Goal: Subscribe to service/newsletter

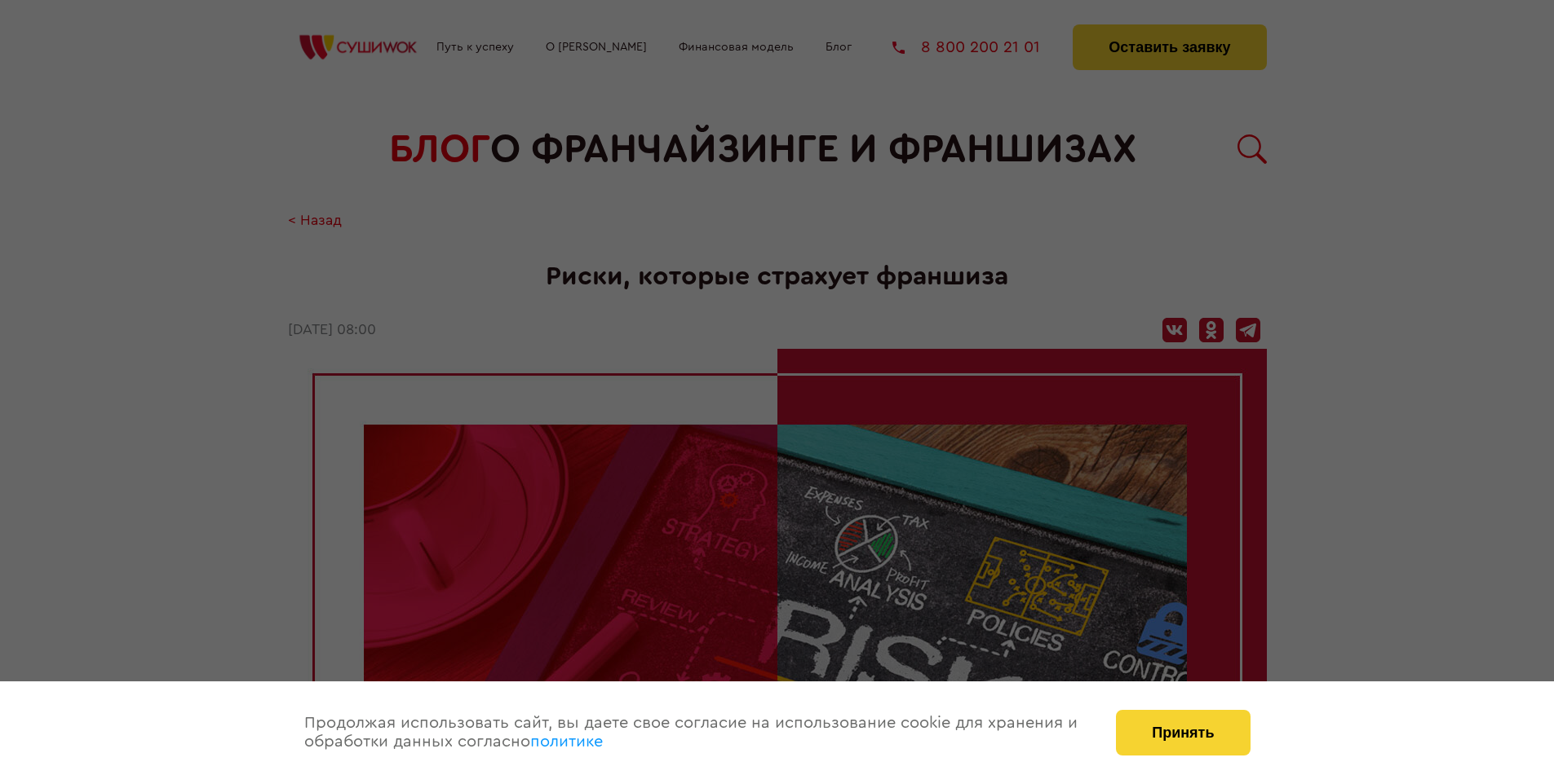
scroll to position [1702, 0]
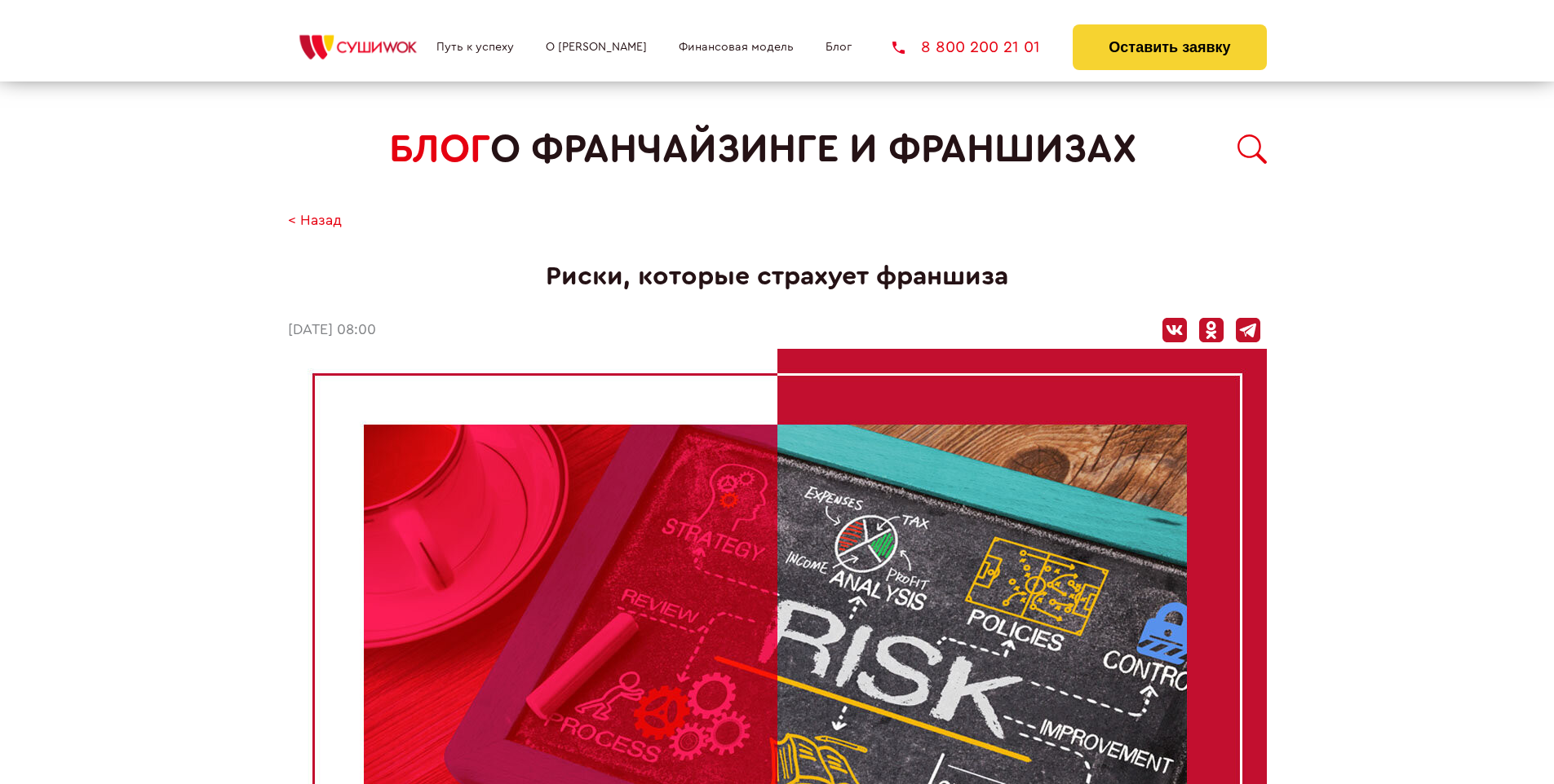
scroll to position [1702, 0]
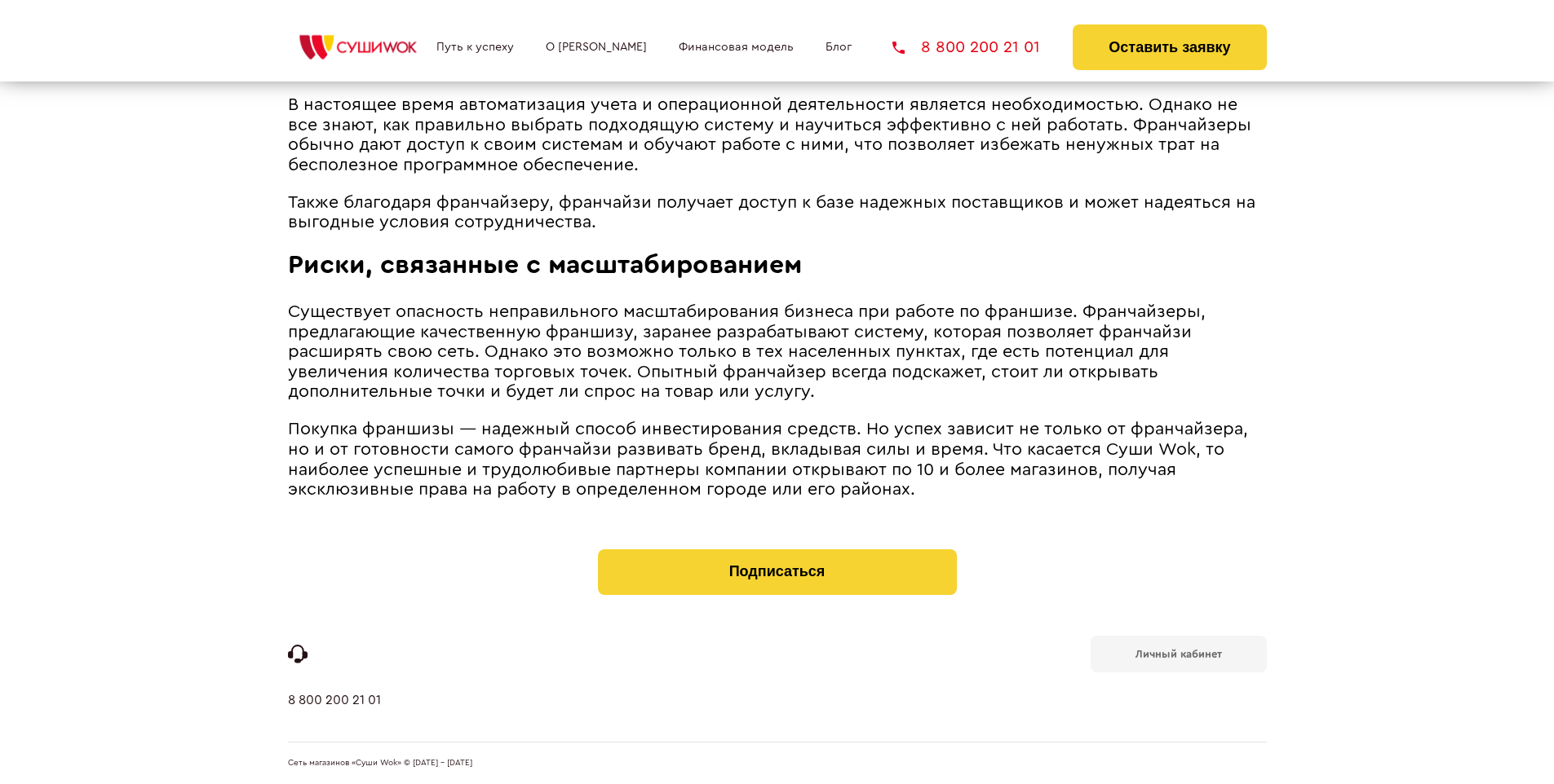
click at [1178, 652] on b "Личный кабинет" at bounding box center [1178, 654] width 86 height 11
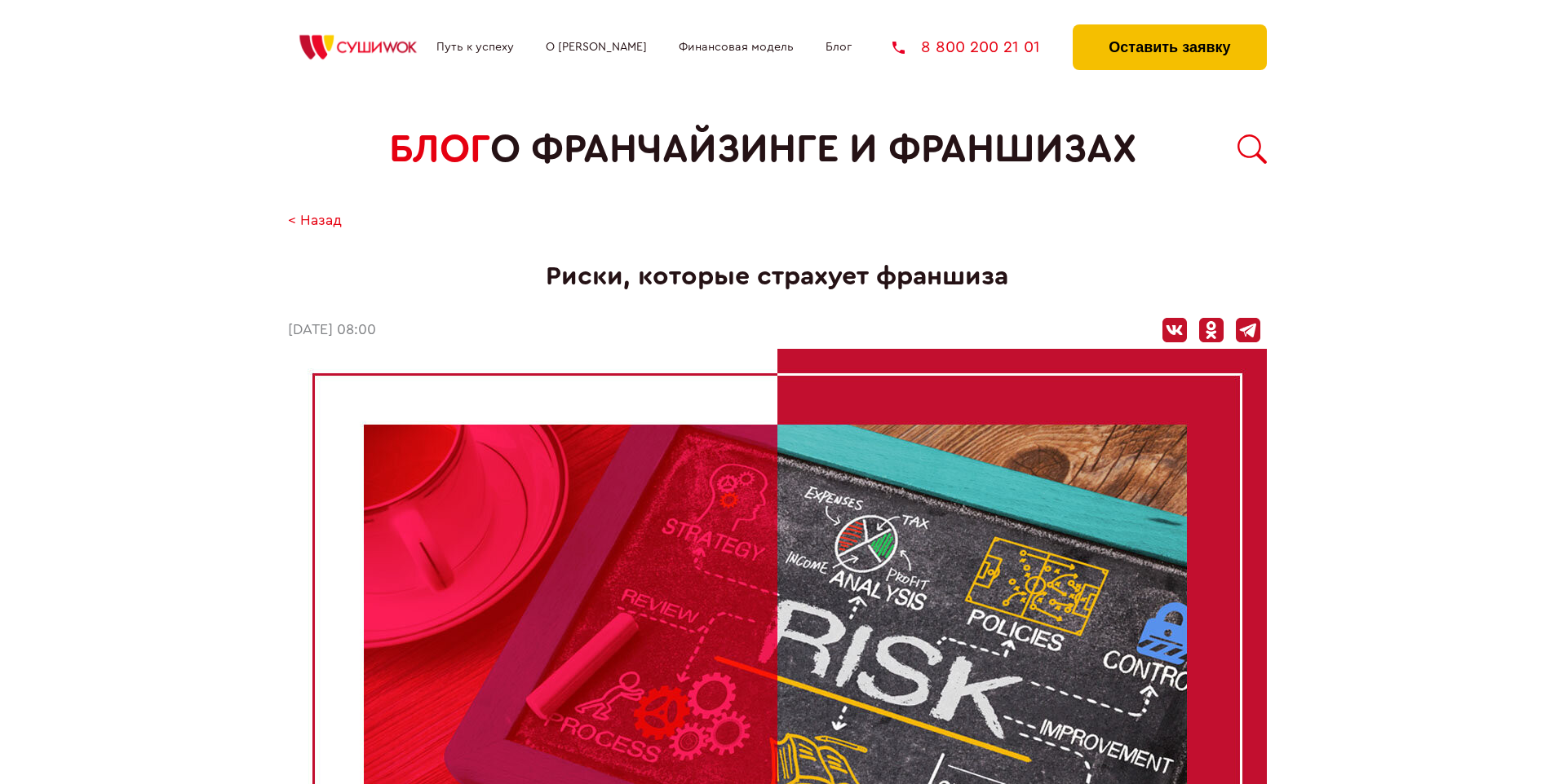
click at [1169, 29] on button "Оставить заявку" at bounding box center [1169, 47] width 194 height 45
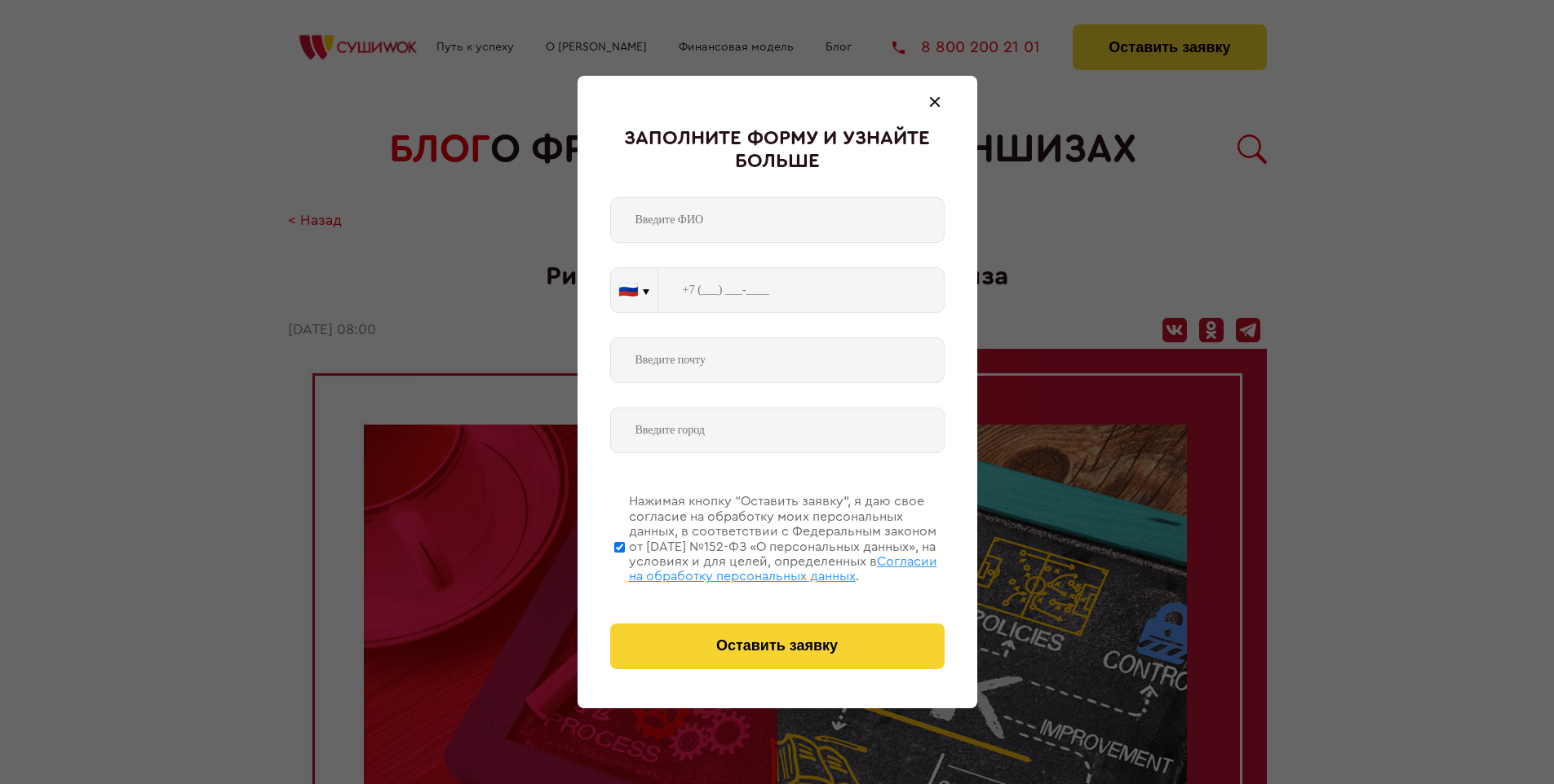
click at [756, 567] on span "Согласии на обработку персональных данных" at bounding box center [782, 569] width 308 height 28
click at [624, 567] on input "Нажимая кнопку “Оставить заявку”, я даю свое согласие на обработку моих персона…" at bounding box center [619, 547] width 11 height 130
checkbox input "false"
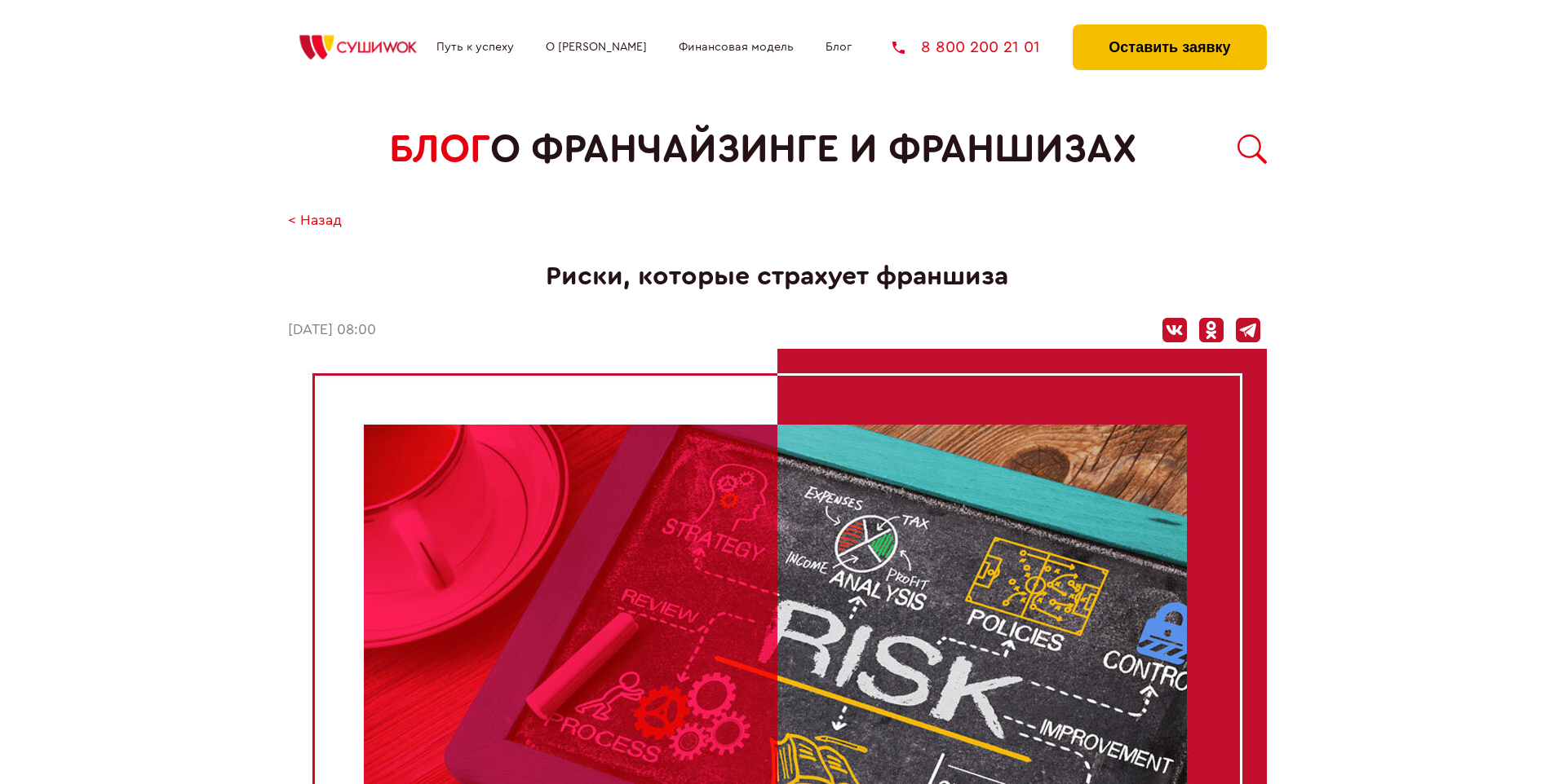
click at [1169, 29] on button "Оставить заявку" at bounding box center [1169, 47] width 194 height 45
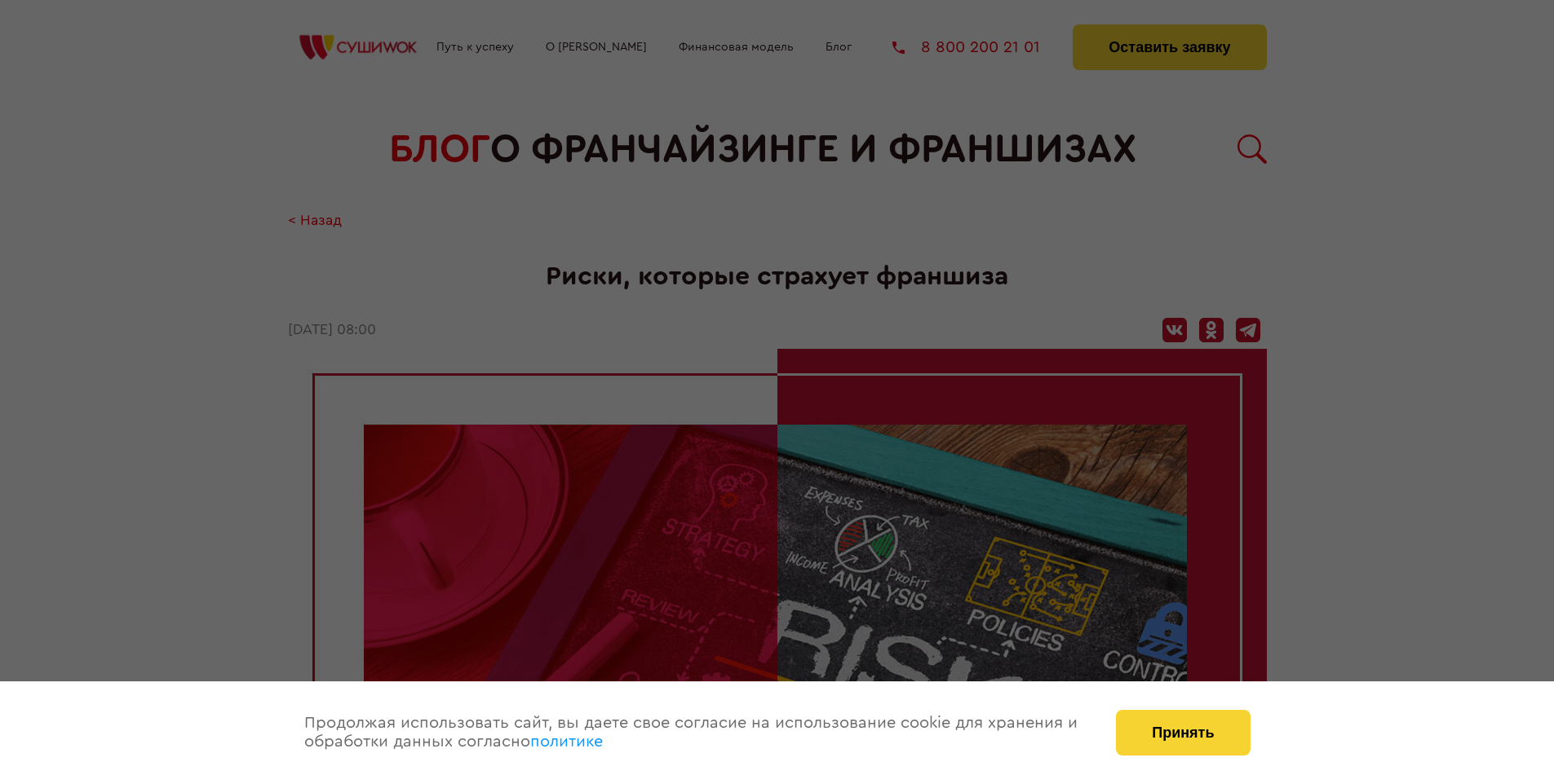
scroll to position [1702, 0]
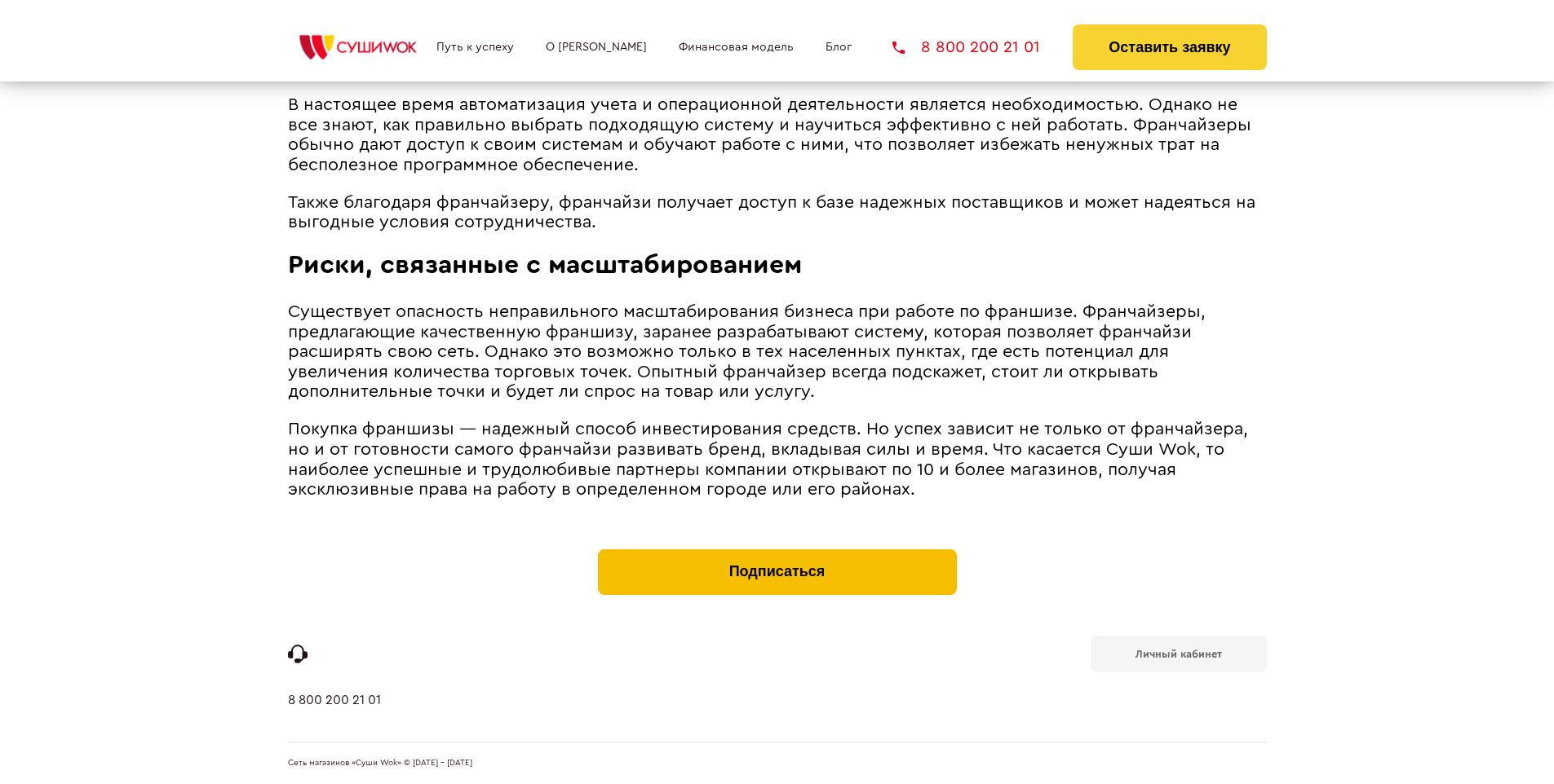
click at [777, 553] on button "Подписаться" at bounding box center [777, 572] width 359 height 45
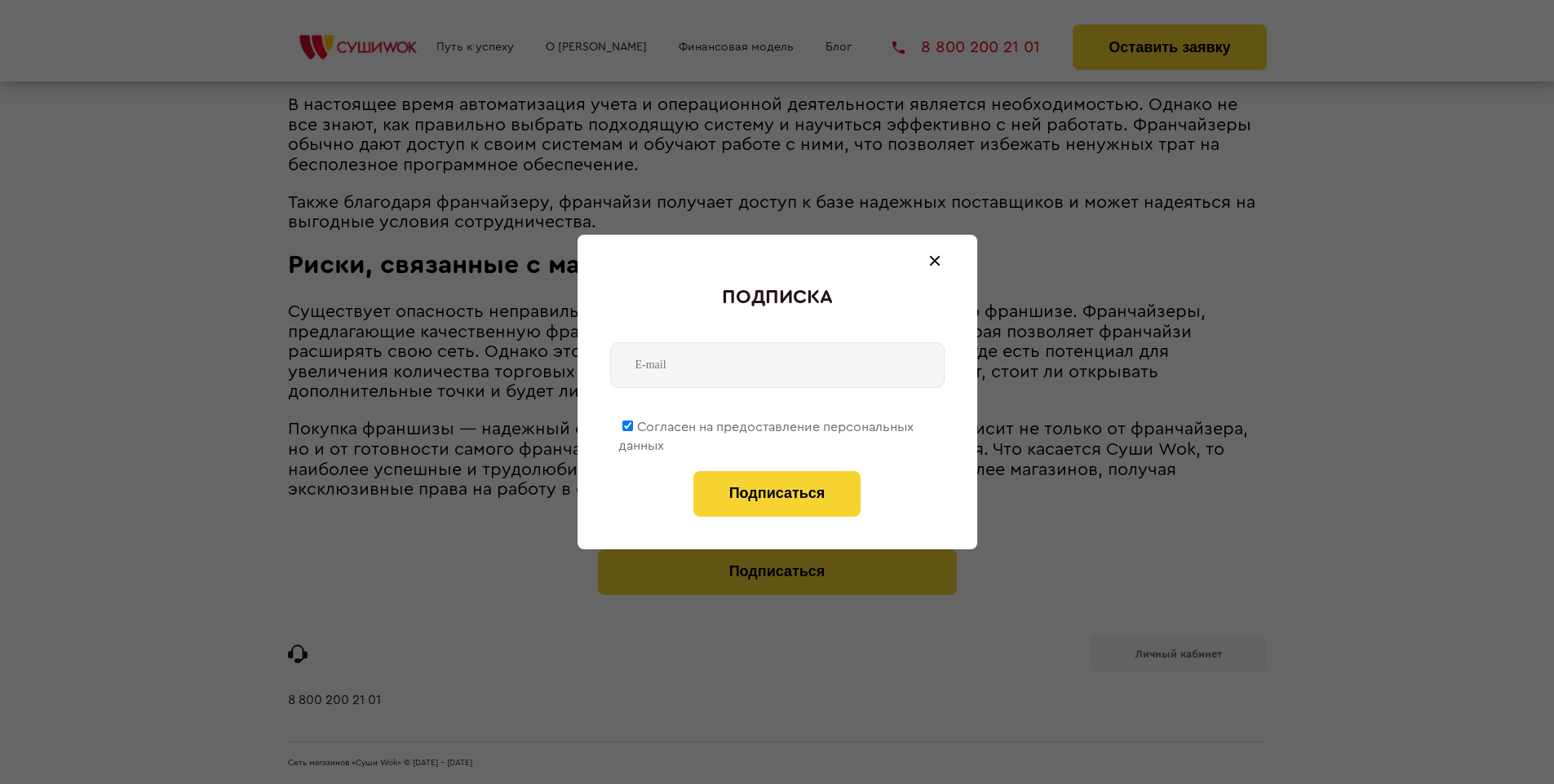
click at [767, 424] on span "Согласен на предоставление персональных данных" at bounding box center [766, 436] width 295 height 32
click at [633, 424] on input "Согласен на предоставление персональных данных" at bounding box center [627, 426] width 11 height 11
checkbox input "false"
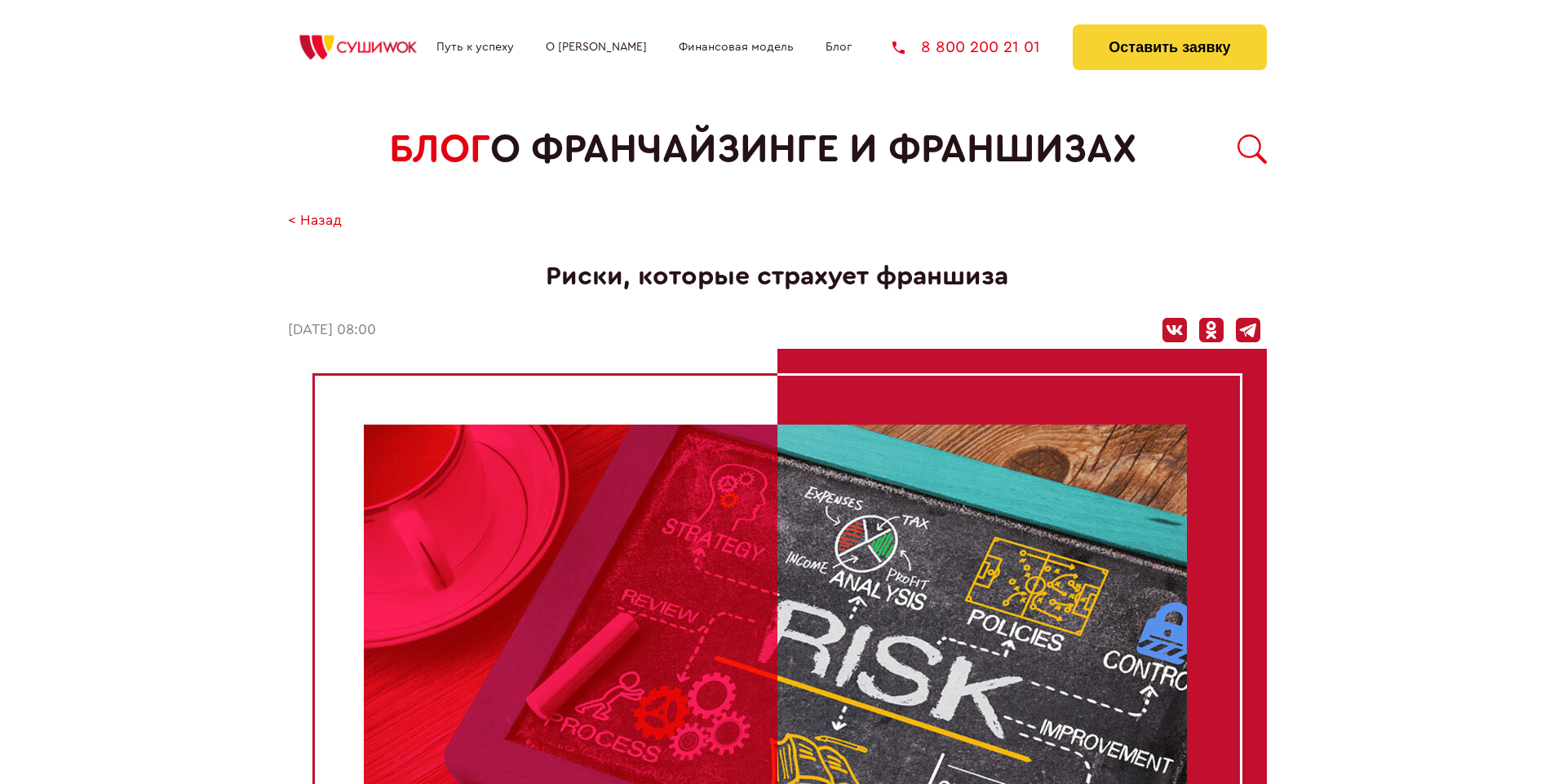
scroll to position [1702, 0]
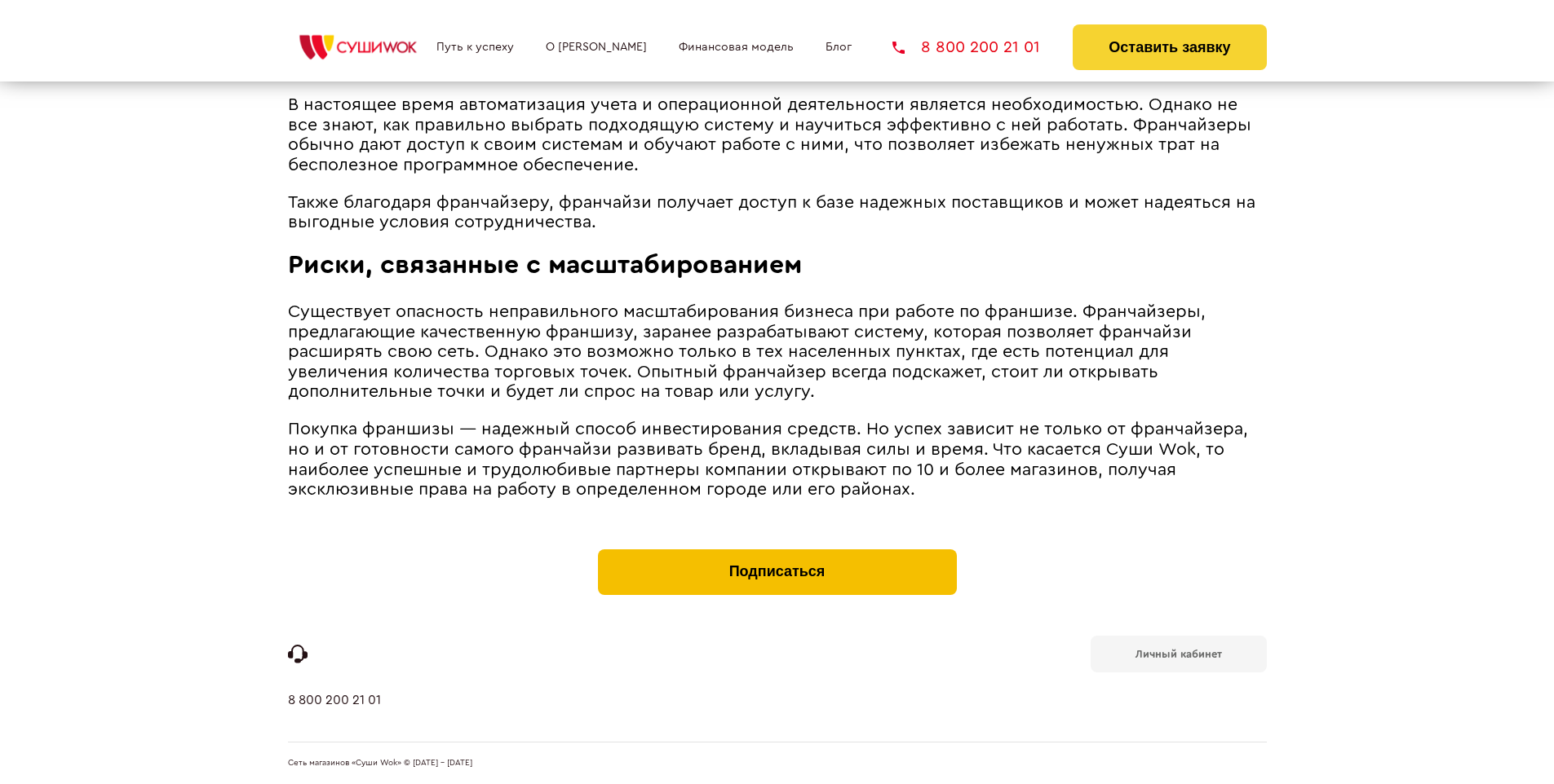
click at [777, 553] on button "Подписаться" at bounding box center [777, 572] width 359 height 45
